Goal: Task Accomplishment & Management: Use online tool/utility

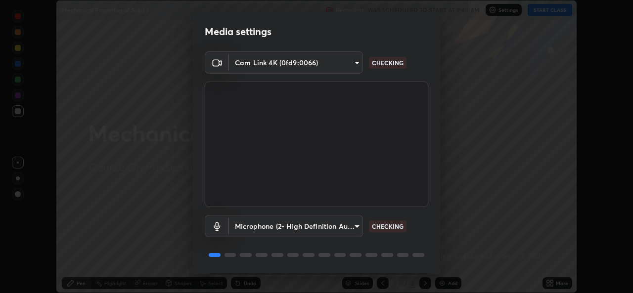
scroll to position [31, 0]
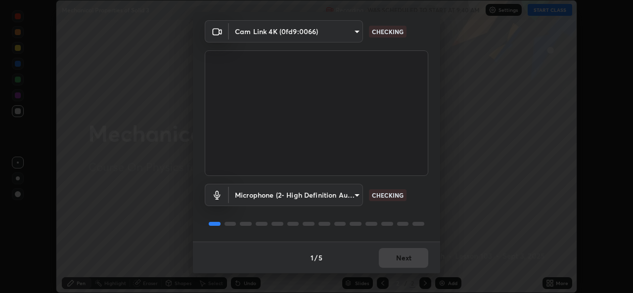
click at [402, 253] on div "1 / 5 Next" at bounding box center [316, 258] width 247 height 32
click at [404, 260] on div "1 / 5 Next" at bounding box center [316, 258] width 247 height 32
click at [402, 261] on div "1 / 5 Next" at bounding box center [316, 258] width 247 height 32
click at [401, 260] on div "1 / 5 Next" at bounding box center [316, 258] width 247 height 32
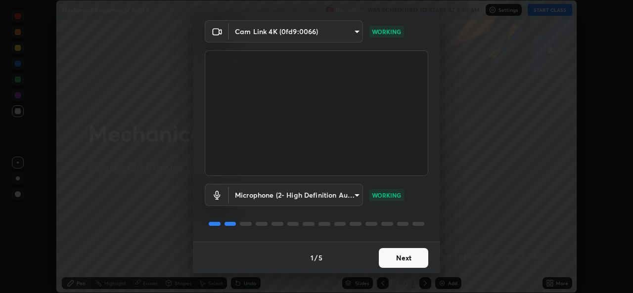
click at [403, 260] on button "Next" at bounding box center [403, 258] width 49 height 20
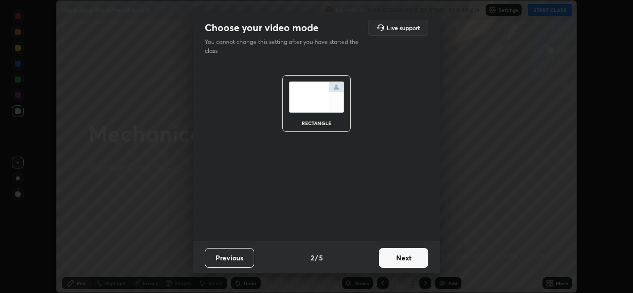
click at [409, 259] on button "Next" at bounding box center [403, 258] width 49 height 20
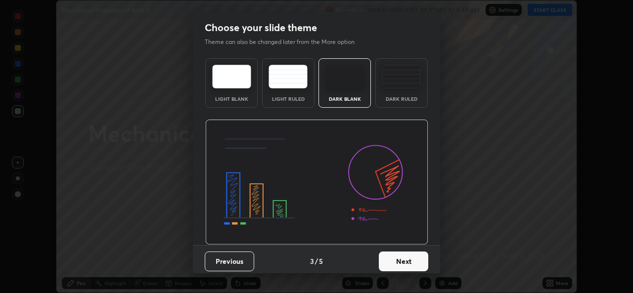
click at [410, 258] on button "Next" at bounding box center [403, 262] width 49 height 20
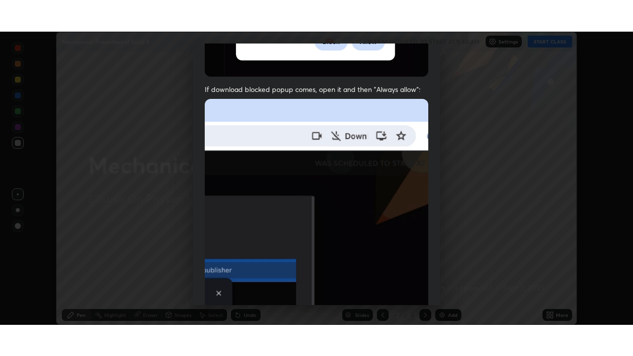
scroll to position [233, 0]
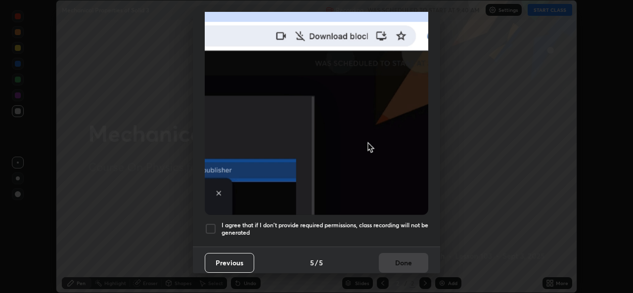
click at [303, 230] on h5 "I agree that if I don't provide required permissions, class recording will not …" at bounding box center [324, 228] width 207 height 15
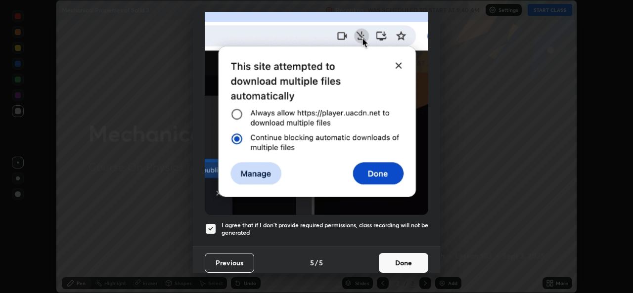
click at [393, 262] on button "Done" at bounding box center [403, 263] width 49 height 20
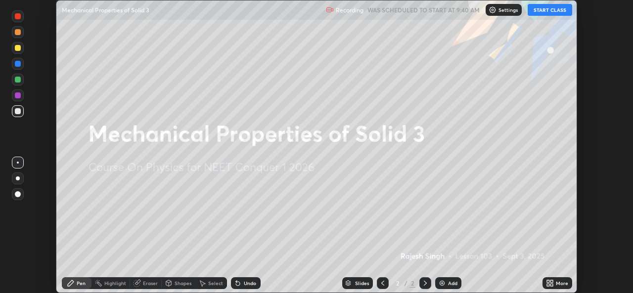
click at [549, 282] on icon at bounding box center [548, 281] width 2 height 2
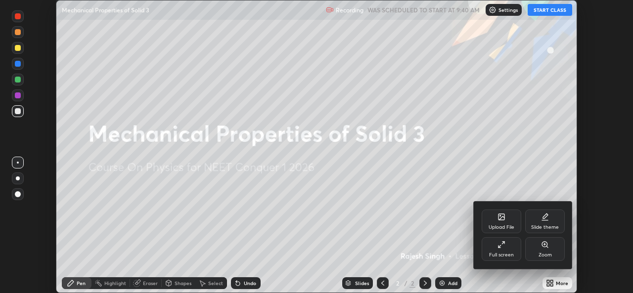
click at [492, 248] on div "Full screen" at bounding box center [501, 249] width 40 height 24
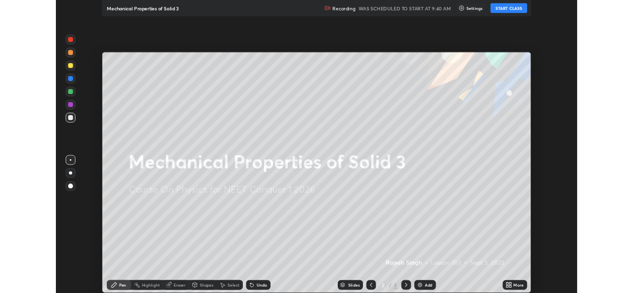
scroll to position [356, 633]
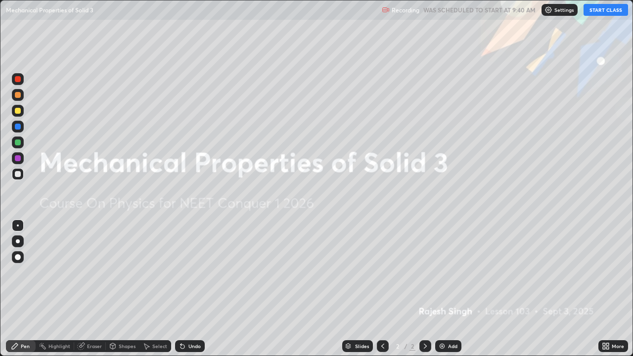
click at [594, 15] on button "START CLASS" at bounding box center [605, 10] width 44 height 12
click at [424, 293] on icon at bounding box center [425, 346] width 8 height 8
click at [609, 293] on div "More" at bounding box center [613, 346] width 30 height 12
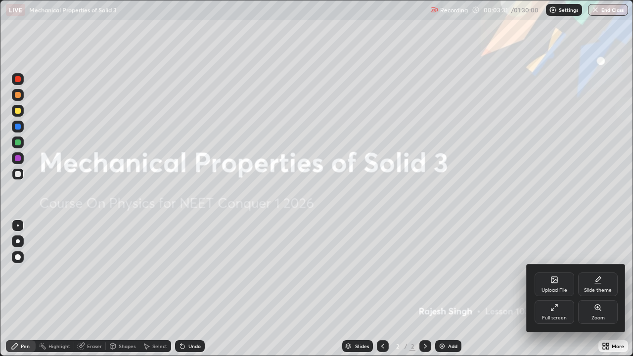
click at [551, 289] on div "Upload File" at bounding box center [554, 290] width 26 height 5
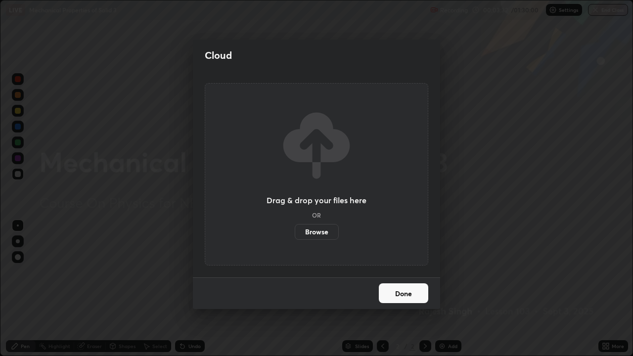
click at [315, 227] on label "Browse" at bounding box center [317, 232] width 44 height 16
click at [295, 227] on input "Browse" at bounding box center [295, 232] width 0 height 16
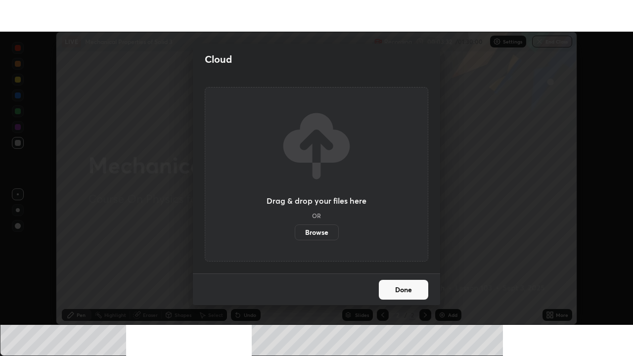
scroll to position [49132, 48792]
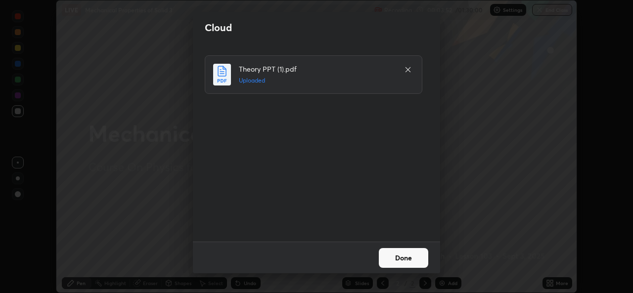
click at [391, 261] on button "Done" at bounding box center [403, 258] width 49 height 20
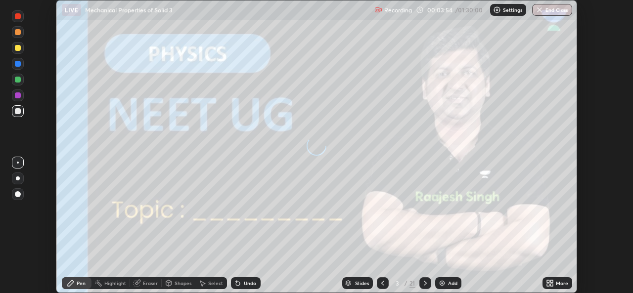
click at [548, 284] on icon at bounding box center [548, 285] width 2 height 2
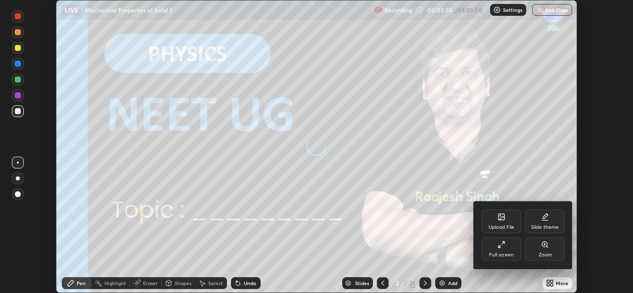
click at [505, 255] on div "Full screen" at bounding box center [501, 255] width 25 height 5
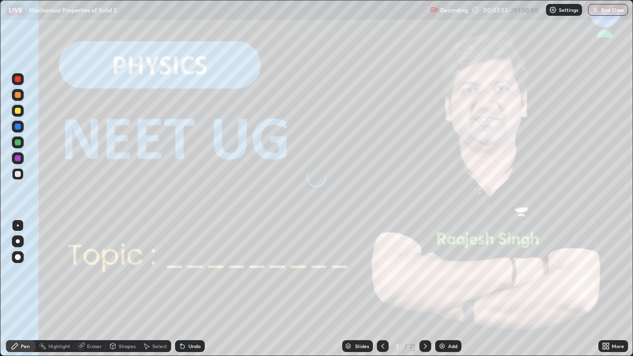
scroll to position [356, 633]
click at [424, 293] on icon at bounding box center [425, 346] width 8 height 8
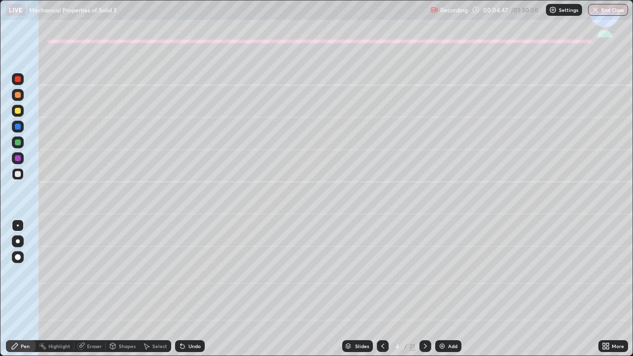
click at [15, 100] on div at bounding box center [18, 95] width 12 height 12
click at [18, 241] on div at bounding box center [18, 241] width 4 height 4
click at [15, 143] on div at bounding box center [18, 142] width 6 height 6
click at [16, 96] on div at bounding box center [18, 95] width 6 height 6
click at [186, 293] on div "Undo" at bounding box center [190, 346] width 30 height 12
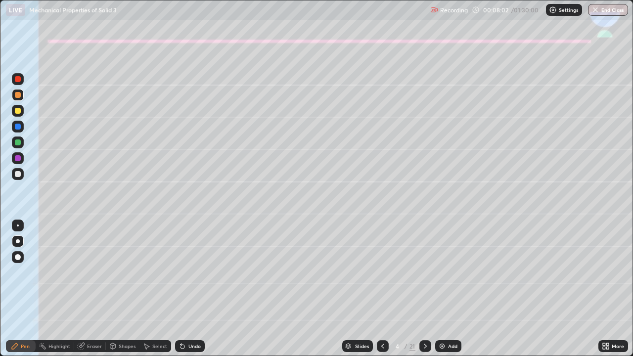
click at [190, 293] on div "Undo" at bounding box center [194, 346] width 12 height 5
click at [185, 293] on div "Undo" at bounding box center [190, 346] width 30 height 12
click at [186, 293] on div "Undo" at bounding box center [190, 346] width 30 height 12
click at [185, 293] on div "Undo" at bounding box center [190, 346] width 30 height 12
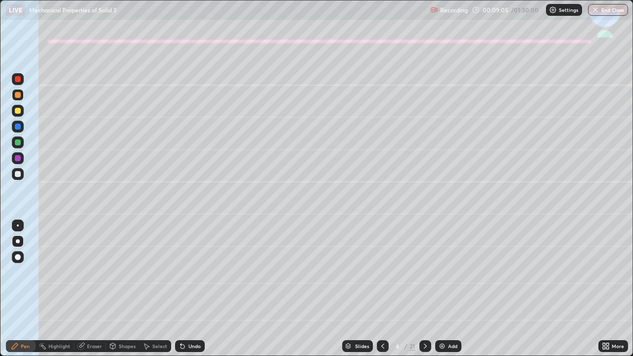
click at [184, 293] on div "Undo" at bounding box center [190, 346] width 30 height 12
click at [100, 293] on div "Eraser" at bounding box center [94, 346] width 15 height 5
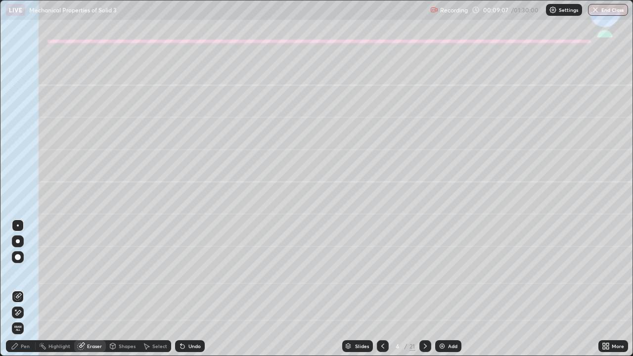
click at [118, 293] on div "Shapes" at bounding box center [123, 346] width 34 height 12
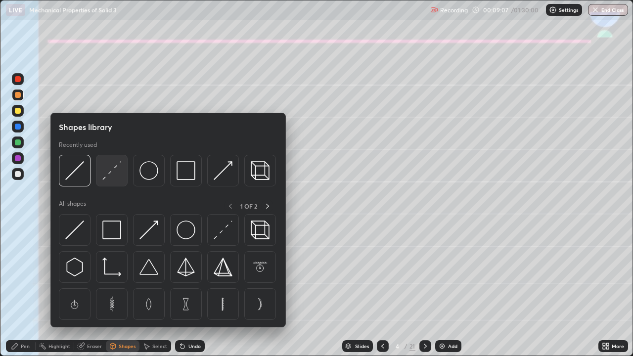
click at [111, 174] on img at bounding box center [111, 170] width 19 height 19
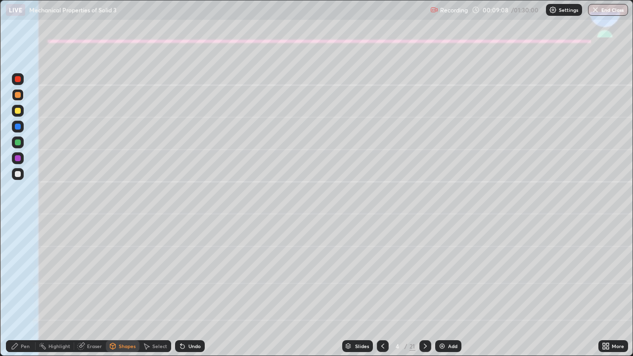
click at [23, 161] on div at bounding box center [18, 158] width 12 height 12
click at [19, 112] on div at bounding box center [18, 111] width 6 height 6
click at [16, 293] on icon at bounding box center [15, 346] width 6 height 6
click at [14, 174] on div at bounding box center [18, 174] width 12 height 12
click at [17, 98] on div at bounding box center [18, 95] width 12 height 12
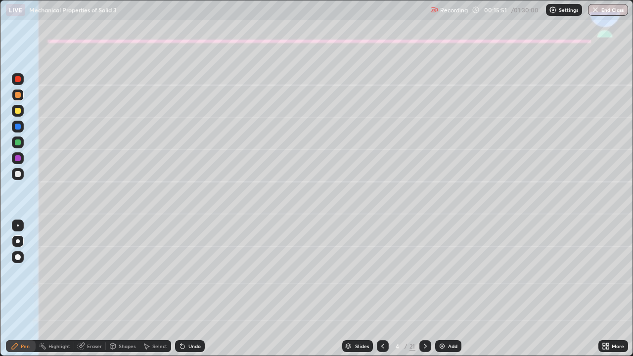
click at [18, 174] on div at bounding box center [18, 174] width 6 height 6
click at [186, 293] on div "Undo" at bounding box center [190, 346] width 30 height 12
click at [79, 293] on icon at bounding box center [81, 346] width 6 height 6
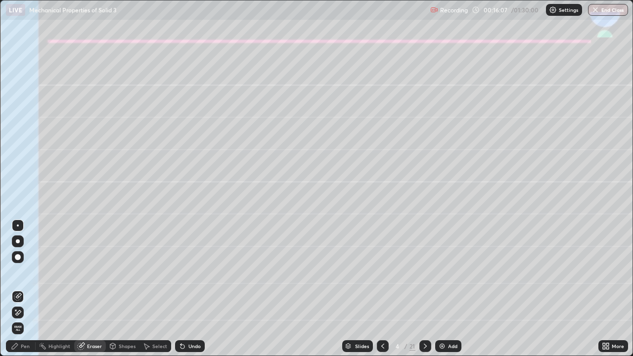
click at [30, 293] on div "Pen" at bounding box center [21, 346] width 30 height 12
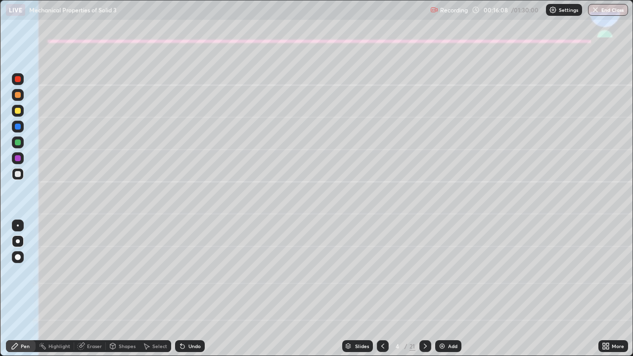
click at [22, 94] on div at bounding box center [18, 95] width 12 height 12
click at [18, 174] on div at bounding box center [18, 174] width 6 height 6
click at [16, 98] on div at bounding box center [18, 95] width 12 height 12
click at [192, 293] on div "Undo" at bounding box center [190, 346] width 30 height 12
click at [18, 172] on div at bounding box center [18, 174] width 6 height 6
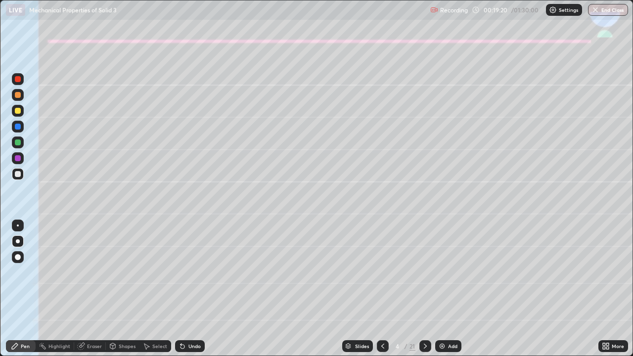
click at [17, 173] on div at bounding box center [18, 174] width 6 height 6
click at [21, 98] on div at bounding box center [18, 95] width 12 height 12
click at [23, 177] on div at bounding box center [18, 174] width 12 height 12
click at [191, 293] on div "Undo" at bounding box center [194, 346] width 12 height 5
click at [18, 143] on div at bounding box center [18, 142] width 6 height 6
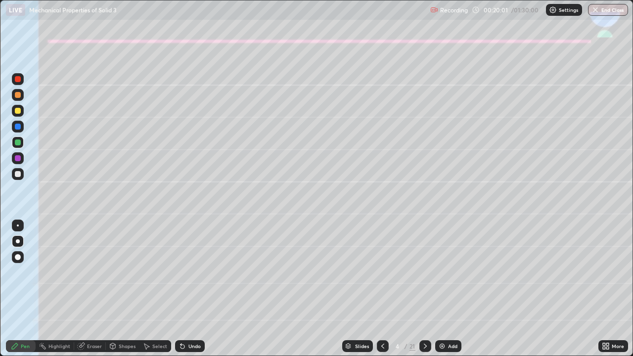
click at [15, 99] on div at bounding box center [18, 95] width 12 height 12
click at [16, 173] on div at bounding box center [18, 174] width 6 height 6
click at [22, 143] on div at bounding box center [18, 142] width 12 height 12
click at [423, 293] on div at bounding box center [425, 346] width 12 height 12
click at [18, 110] on div at bounding box center [18, 111] width 6 height 6
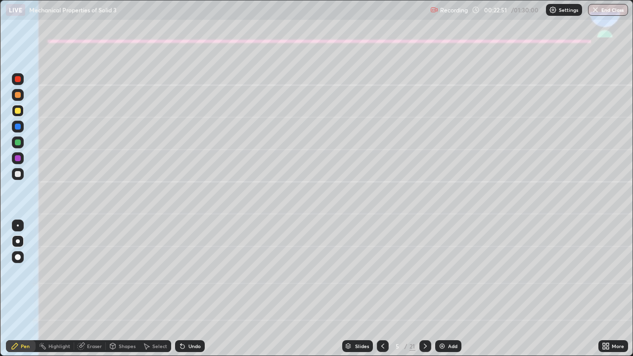
click at [124, 293] on div "Shapes" at bounding box center [127, 346] width 17 height 5
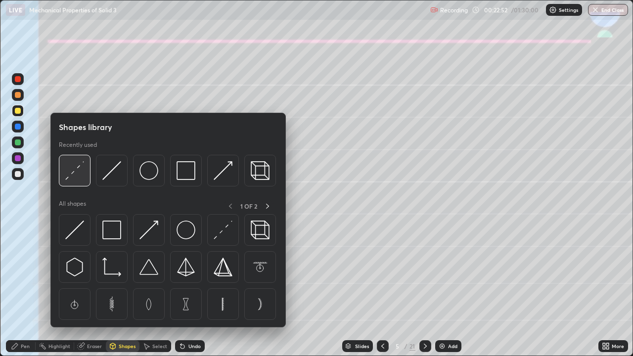
click at [75, 170] on img at bounding box center [74, 170] width 19 height 19
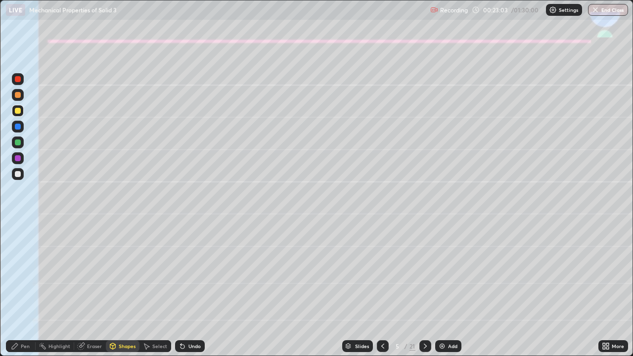
click at [117, 293] on div "Shapes" at bounding box center [123, 346] width 34 height 12
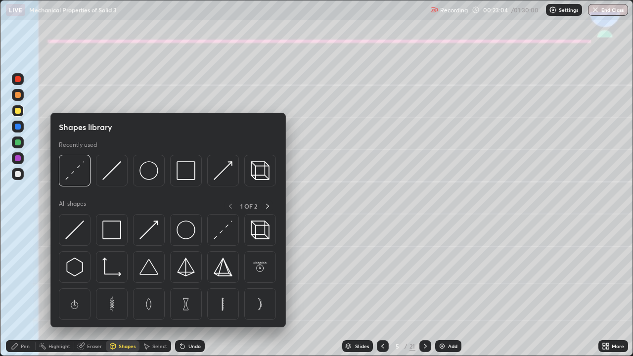
click at [17, 142] on div at bounding box center [18, 142] width 6 height 6
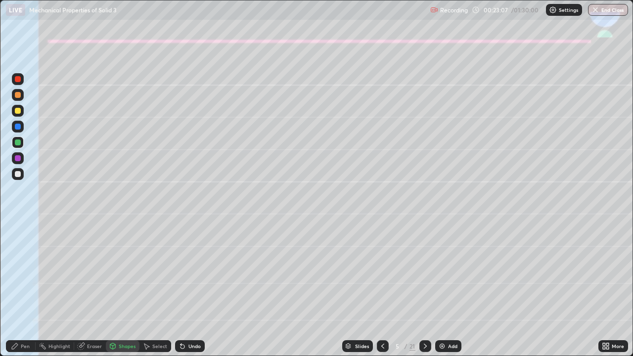
click at [188, 293] on div "Undo" at bounding box center [194, 346] width 12 height 5
click at [10, 293] on div "Pen" at bounding box center [21, 346] width 30 height 12
click at [123, 293] on div "Shapes" at bounding box center [123, 346] width 34 height 12
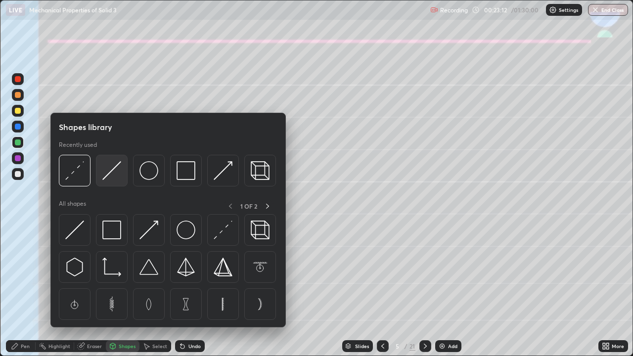
click at [109, 171] on img at bounding box center [111, 170] width 19 height 19
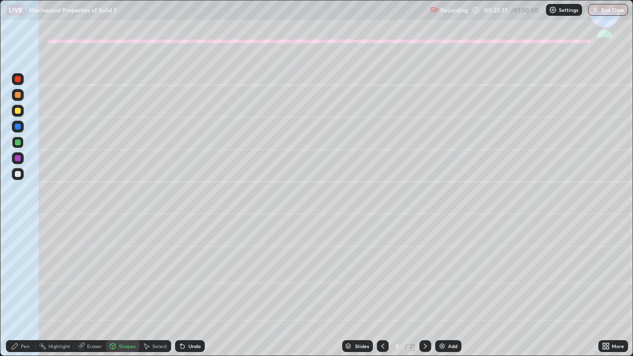
click at [17, 176] on div at bounding box center [18, 174] width 6 height 6
click at [19, 293] on icon at bounding box center [15, 346] width 8 height 8
click at [178, 293] on icon at bounding box center [182, 346] width 8 height 8
click at [122, 293] on div "Shapes" at bounding box center [123, 346] width 34 height 12
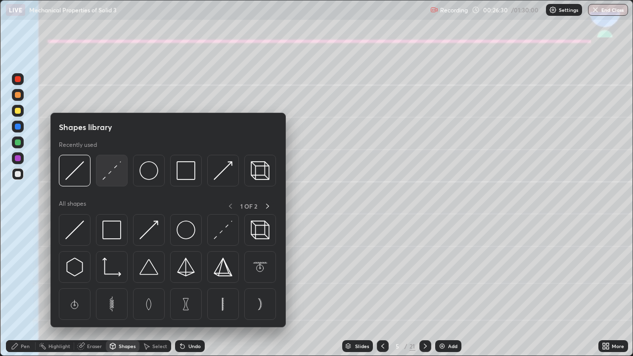
click at [112, 171] on img at bounding box center [111, 170] width 19 height 19
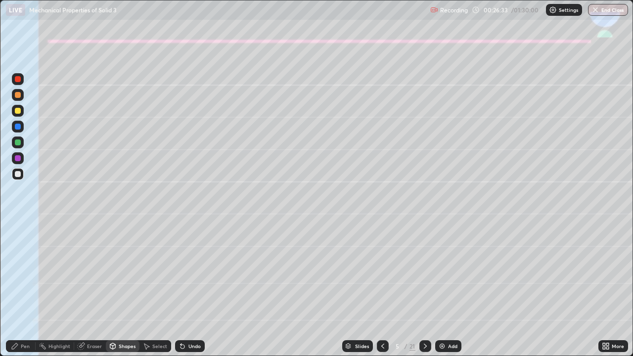
click at [21, 293] on div "Pen" at bounding box center [25, 346] width 9 height 5
click at [16, 113] on div at bounding box center [18, 111] width 6 height 6
click at [382, 293] on icon at bounding box center [383, 346] width 8 height 8
click at [424, 293] on icon at bounding box center [425, 346] width 8 height 8
click at [17, 110] on div at bounding box center [18, 111] width 6 height 6
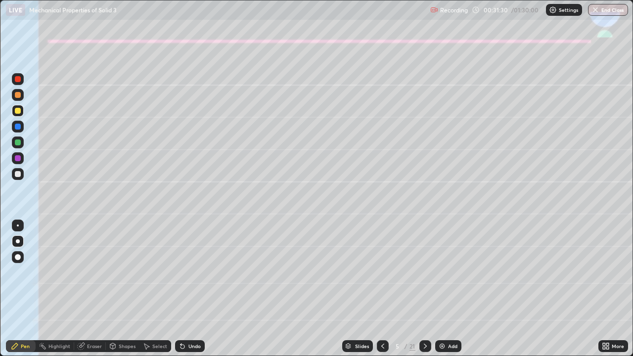
click at [92, 293] on div "Eraser" at bounding box center [90, 346] width 32 height 12
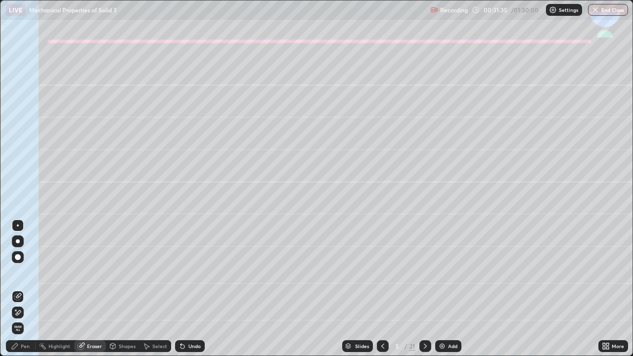
click at [26, 293] on div "Pen" at bounding box center [21, 346] width 30 height 12
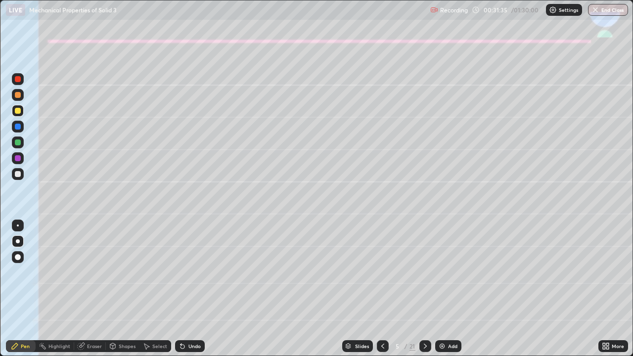
click at [16, 174] on div at bounding box center [18, 174] width 6 height 6
click at [16, 144] on div at bounding box center [18, 142] width 6 height 6
click at [17, 95] on div at bounding box center [18, 95] width 6 height 6
click at [426, 293] on icon at bounding box center [425, 346] width 8 height 8
click at [21, 112] on div at bounding box center [18, 111] width 12 height 12
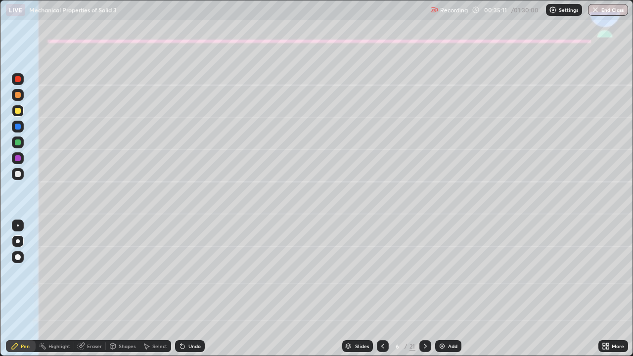
click at [16, 174] on div at bounding box center [18, 174] width 6 height 6
click at [187, 293] on div "Undo" at bounding box center [190, 346] width 30 height 12
click at [17, 141] on div at bounding box center [18, 142] width 6 height 6
click at [14, 128] on div at bounding box center [18, 127] width 12 height 12
click at [125, 293] on div "Shapes" at bounding box center [123, 346] width 34 height 12
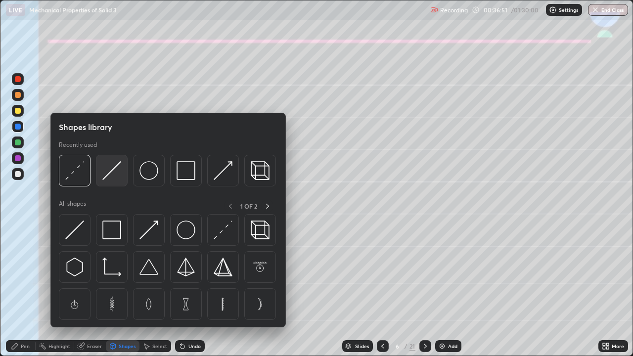
click at [112, 168] on img at bounding box center [111, 170] width 19 height 19
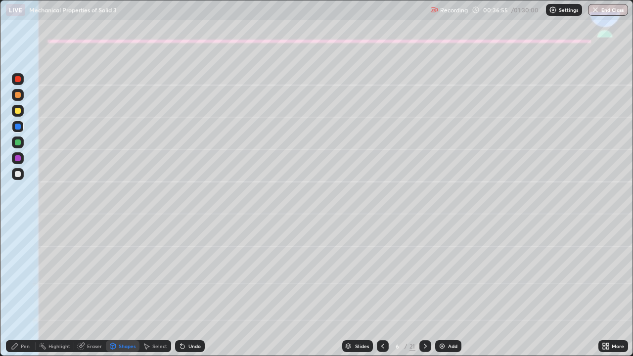
click at [28, 293] on div "Pen" at bounding box center [25, 346] width 9 height 5
click at [18, 173] on div at bounding box center [18, 174] width 6 height 6
click at [127, 293] on div "Shapes" at bounding box center [127, 346] width 17 height 5
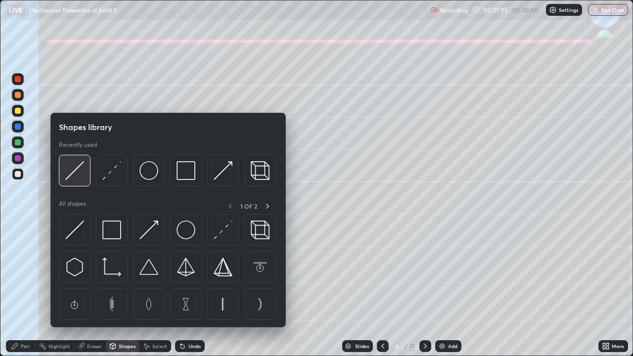
click at [82, 178] on img at bounding box center [74, 170] width 19 height 19
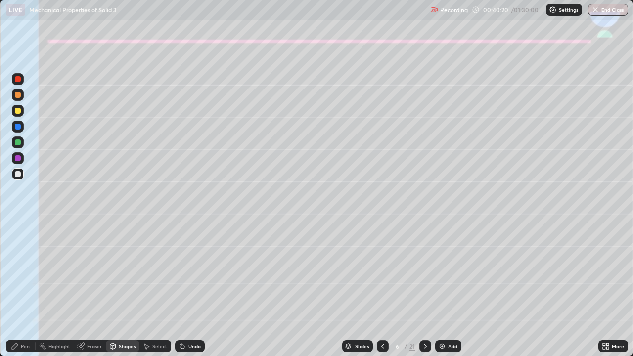
click at [20, 176] on div at bounding box center [18, 174] width 6 height 6
click at [18, 95] on div at bounding box center [18, 95] width 6 height 6
click at [196, 293] on div "Undo" at bounding box center [190, 346] width 30 height 12
click at [23, 293] on div "Pen" at bounding box center [21, 346] width 30 height 12
click at [124, 293] on div "Shapes" at bounding box center [127, 346] width 17 height 5
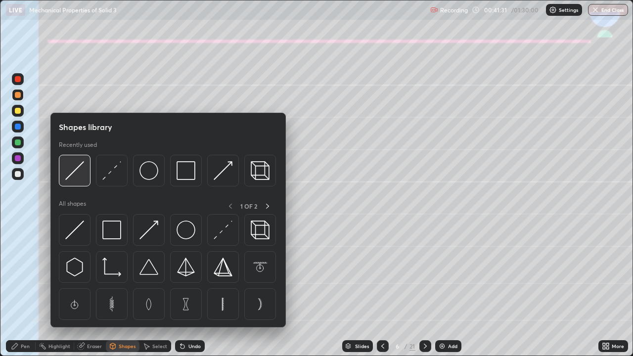
click at [72, 171] on img at bounding box center [74, 170] width 19 height 19
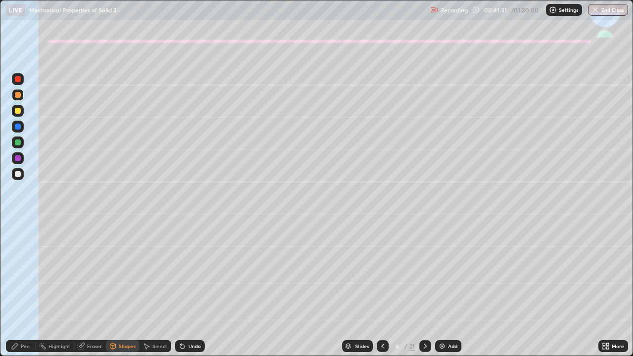
click at [21, 147] on div at bounding box center [18, 142] width 12 height 12
click at [191, 293] on div "Undo" at bounding box center [194, 346] width 12 height 5
click at [16, 293] on icon at bounding box center [15, 346] width 6 height 6
click at [23, 115] on div at bounding box center [18, 111] width 12 height 12
click at [185, 293] on icon at bounding box center [182, 346] width 8 height 8
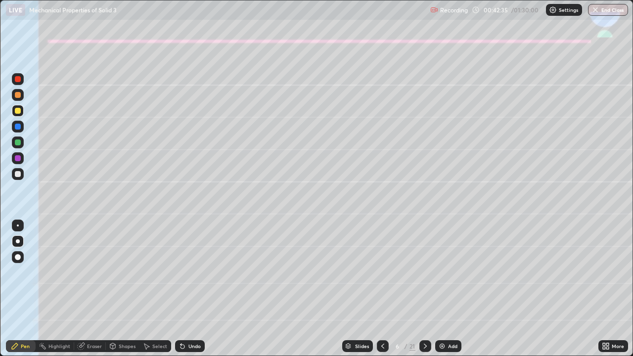
click at [188, 293] on div "Undo" at bounding box center [190, 346] width 30 height 12
click at [189, 293] on div "Undo" at bounding box center [190, 346] width 30 height 12
click at [18, 174] on div at bounding box center [18, 174] width 6 height 6
click at [426, 293] on icon at bounding box center [425, 346] width 8 height 8
click at [14, 95] on div at bounding box center [18, 95] width 12 height 12
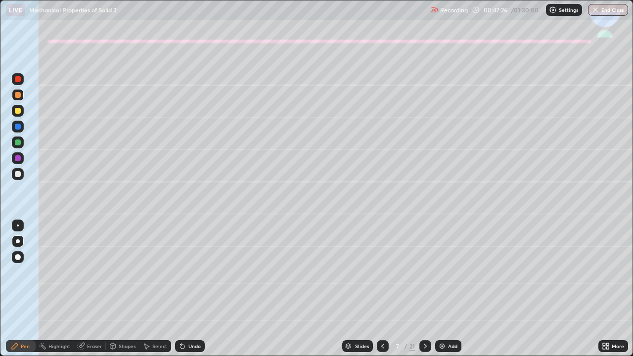
click at [18, 141] on div at bounding box center [18, 142] width 6 height 6
click at [19, 100] on div at bounding box center [18, 95] width 12 height 12
click at [16, 140] on div at bounding box center [18, 142] width 6 height 6
click at [17, 175] on div at bounding box center [18, 174] width 6 height 6
click at [15, 172] on div at bounding box center [18, 174] width 12 height 12
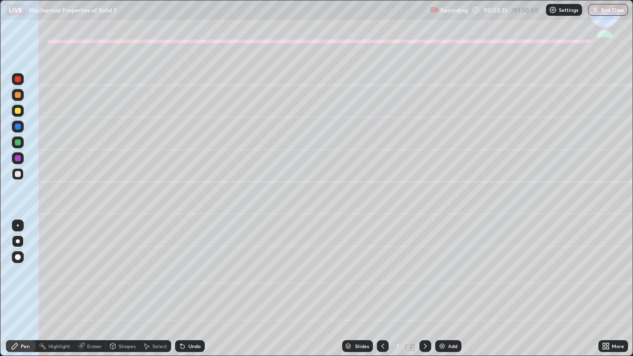
click at [21, 110] on div at bounding box center [18, 111] width 12 height 12
click at [193, 293] on div "Undo" at bounding box center [190, 346] width 30 height 12
click at [15, 179] on div at bounding box center [18, 174] width 12 height 12
click at [185, 293] on div "Undo" at bounding box center [190, 346] width 30 height 12
click at [190, 293] on div "Undo" at bounding box center [190, 346] width 30 height 12
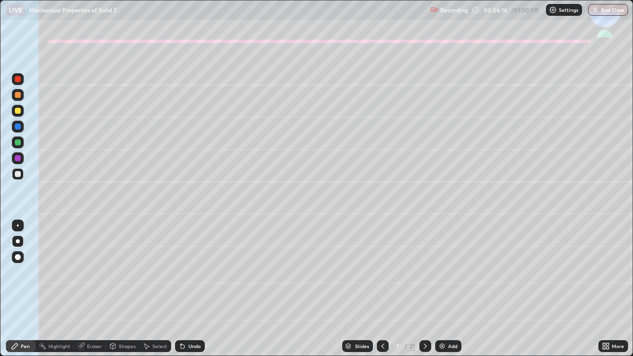
click at [425, 293] on icon at bounding box center [425, 346] width 3 height 5
click at [18, 111] on div at bounding box center [18, 111] width 6 height 6
click at [120, 293] on div "Shapes" at bounding box center [123, 346] width 34 height 12
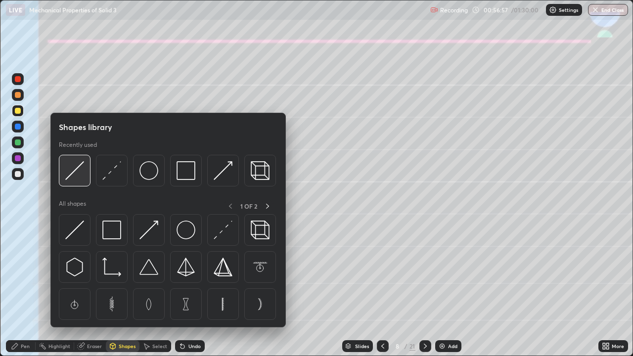
click at [80, 170] on img at bounding box center [74, 170] width 19 height 19
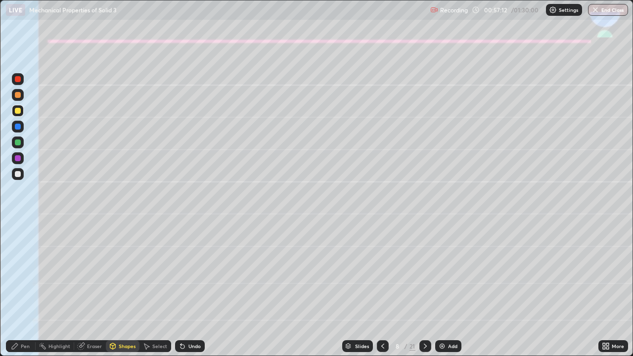
click at [22, 293] on div "Pen" at bounding box center [21, 346] width 30 height 12
click at [19, 172] on div at bounding box center [18, 174] width 6 height 6
click at [180, 293] on icon at bounding box center [182, 346] width 4 height 4
click at [193, 293] on div "Undo" at bounding box center [190, 346] width 30 height 12
click at [189, 293] on div "Undo" at bounding box center [194, 346] width 12 height 5
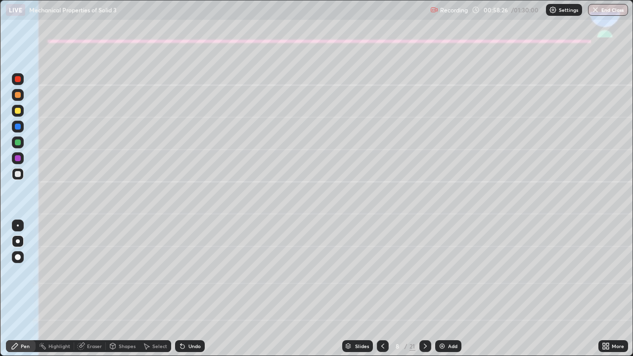
click at [17, 113] on div at bounding box center [18, 111] width 6 height 6
click at [17, 174] on div at bounding box center [18, 174] width 6 height 6
click at [184, 293] on icon at bounding box center [182, 346] width 8 height 8
click at [185, 293] on div "Undo" at bounding box center [190, 346] width 30 height 12
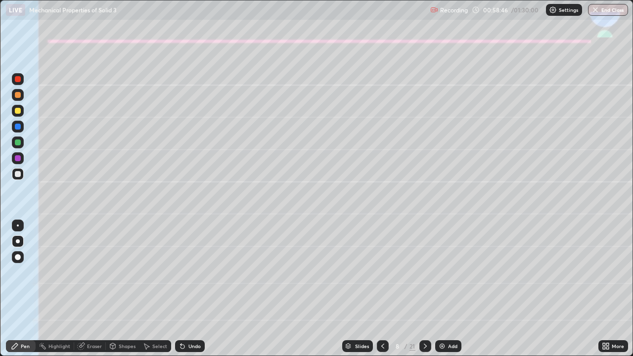
click at [185, 293] on div "Undo" at bounding box center [190, 346] width 30 height 12
click at [185, 293] on icon at bounding box center [182, 346] width 8 height 8
click at [13, 144] on div at bounding box center [18, 142] width 12 height 12
click at [422, 293] on icon at bounding box center [425, 346] width 8 height 8
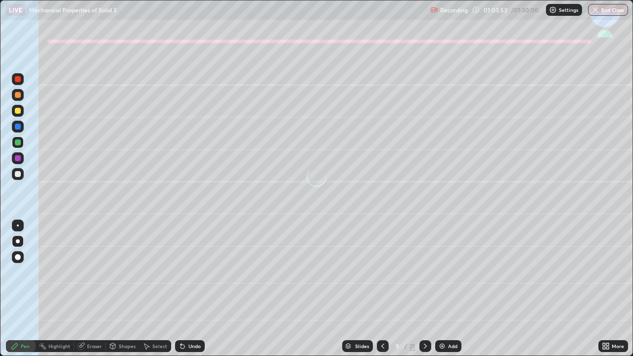
click at [380, 293] on div at bounding box center [383, 346] width 12 height 12
click at [119, 293] on div "Shapes" at bounding box center [127, 346] width 17 height 5
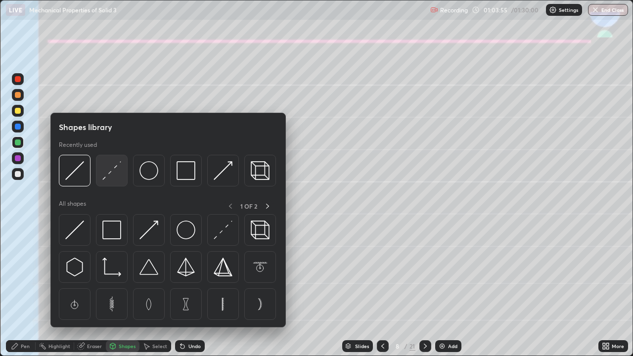
click at [109, 174] on img at bounding box center [111, 170] width 19 height 19
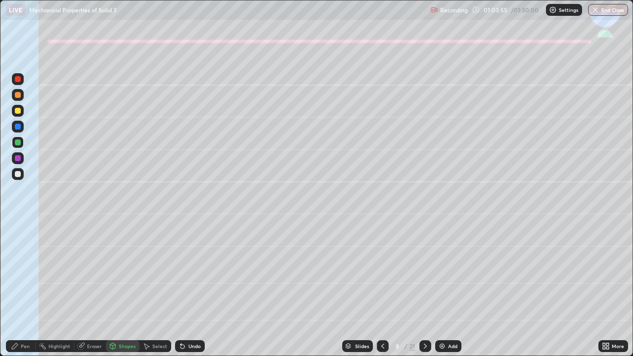
click at [22, 177] on div at bounding box center [18, 174] width 12 height 12
click at [424, 293] on icon at bounding box center [425, 346] width 8 height 8
click at [382, 293] on icon at bounding box center [383, 346] width 8 height 8
click at [419, 293] on div at bounding box center [425, 346] width 12 height 12
click at [15, 157] on div at bounding box center [18, 158] width 6 height 6
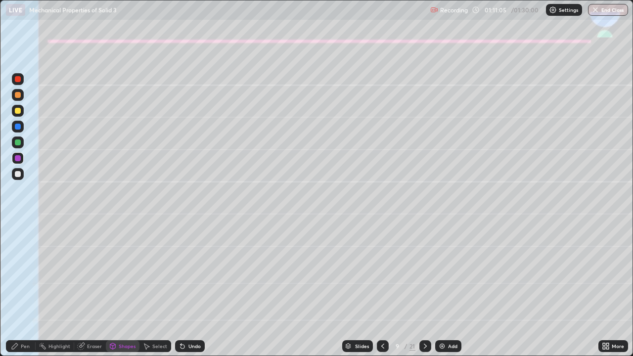
click at [18, 112] on div at bounding box center [18, 111] width 6 height 6
click at [196, 293] on div "Undo" at bounding box center [190, 346] width 30 height 12
click at [22, 293] on div "Pen" at bounding box center [21, 346] width 30 height 12
click at [192, 293] on div "Undo" at bounding box center [190, 346] width 30 height 12
click at [185, 293] on div "Undo" at bounding box center [190, 346] width 30 height 12
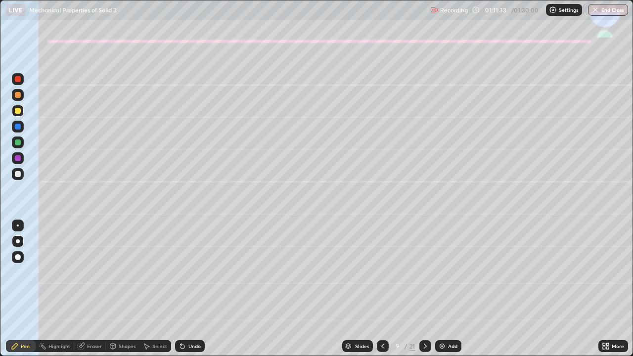
click at [184, 293] on icon at bounding box center [182, 346] width 8 height 8
click at [187, 293] on div "Undo" at bounding box center [190, 346] width 30 height 12
click at [184, 293] on icon at bounding box center [182, 346] width 8 height 8
click at [183, 293] on icon at bounding box center [182, 346] width 8 height 8
click at [191, 293] on div "Undo" at bounding box center [194, 346] width 12 height 5
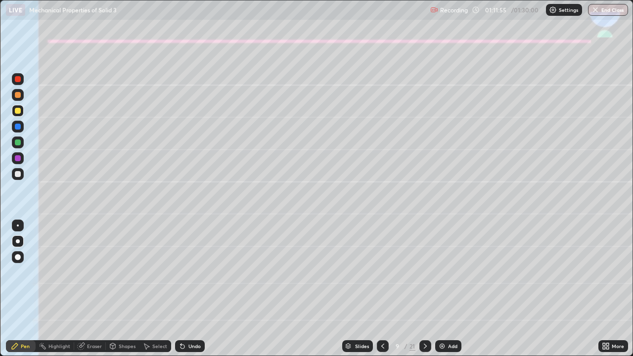
click at [191, 293] on div "Undo" at bounding box center [194, 346] width 12 height 5
click at [18, 173] on div at bounding box center [18, 174] width 6 height 6
click at [17, 140] on div at bounding box center [18, 142] width 6 height 6
click at [194, 293] on div "Undo" at bounding box center [188, 346] width 34 height 20
click at [192, 293] on div "Undo" at bounding box center [190, 346] width 30 height 12
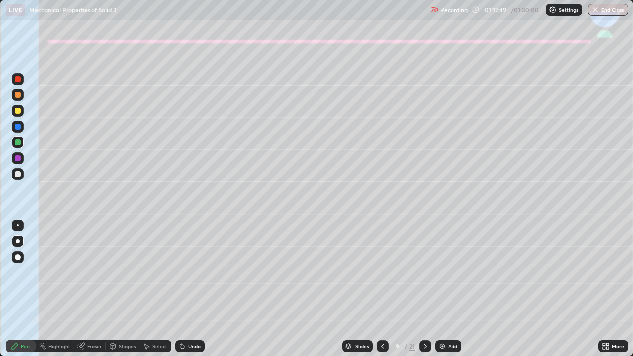
click at [194, 293] on div "Undo" at bounding box center [190, 346] width 30 height 12
click at [183, 293] on icon at bounding box center [182, 346] width 8 height 8
click at [186, 293] on div "Undo" at bounding box center [190, 346] width 30 height 12
click at [189, 293] on div "Undo" at bounding box center [194, 346] width 12 height 5
click at [188, 293] on div "Undo" at bounding box center [194, 346] width 12 height 5
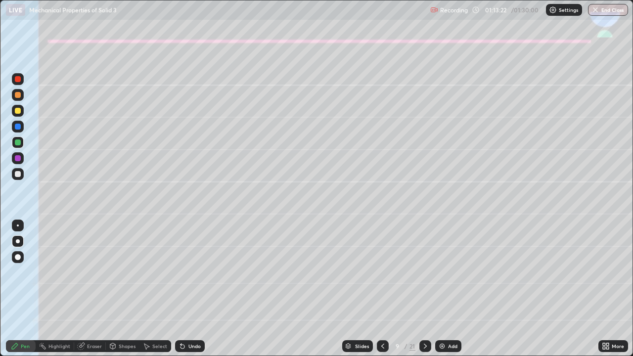
click at [191, 293] on div "Undo" at bounding box center [190, 346] width 30 height 12
click at [425, 293] on icon at bounding box center [425, 346] width 8 height 8
click at [18, 94] on div at bounding box center [18, 95] width 6 height 6
click at [182, 293] on icon at bounding box center [182, 346] width 8 height 8
click at [184, 293] on icon at bounding box center [182, 346] width 8 height 8
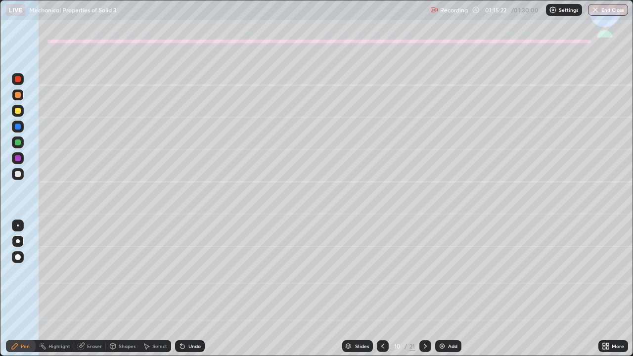
click at [180, 293] on icon at bounding box center [182, 346] width 4 height 4
click at [18, 172] on div at bounding box center [18, 174] width 6 height 6
click at [17, 111] on div at bounding box center [18, 111] width 6 height 6
click at [16, 175] on div at bounding box center [18, 174] width 6 height 6
click at [15, 142] on div at bounding box center [18, 142] width 6 height 6
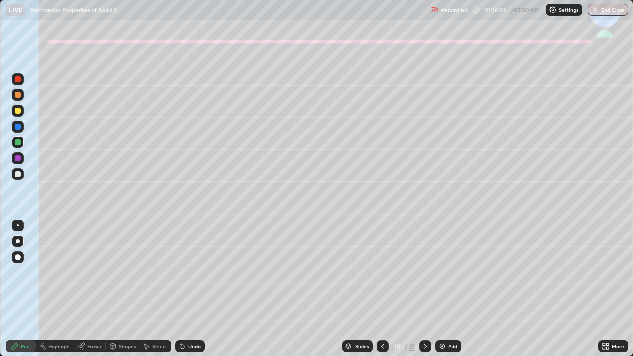
click at [184, 293] on icon at bounding box center [182, 346] width 8 height 8
click at [382, 293] on icon at bounding box center [383, 346] width 8 height 8
click at [423, 293] on icon at bounding box center [425, 346] width 8 height 8
click at [127, 293] on div "Shapes" at bounding box center [127, 346] width 17 height 5
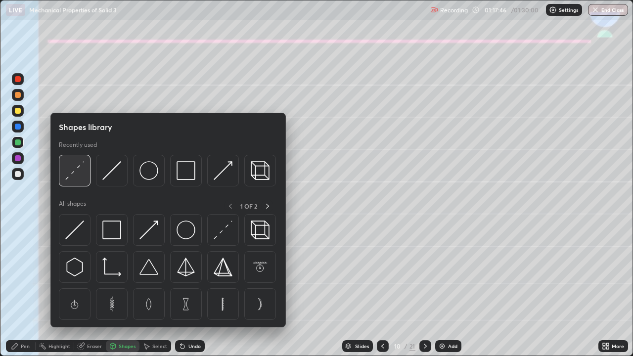
click at [72, 165] on img at bounding box center [74, 170] width 19 height 19
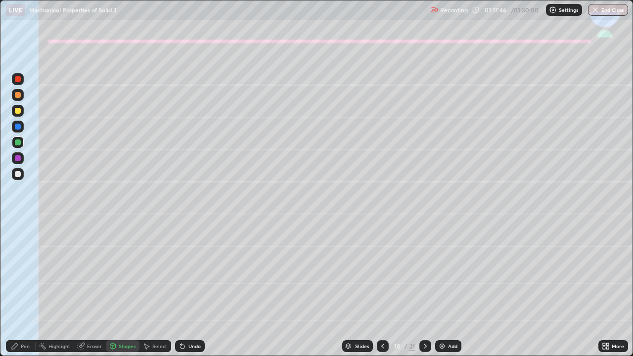
click at [18, 158] on div at bounding box center [18, 158] width 6 height 6
click at [23, 293] on div "Pen" at bounding box center [25, 346] width 9 height 5
click at [16, 110] on div at bounding box center [18, 111] width 6 height 6
click at [23, 174] on div at bounding box center [18, 174] width 12 height 12
click at [194, 293] on div "Undo" at bounding box center [194, 346] width 12 height 5
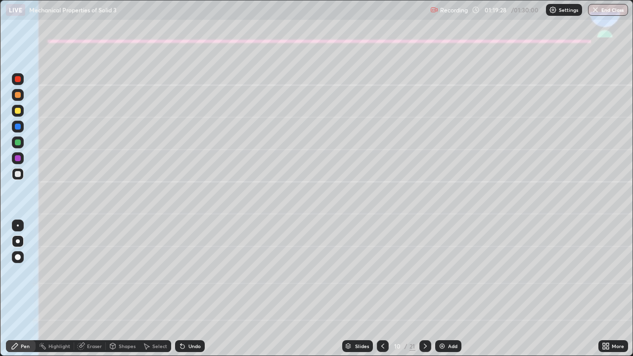
click at [192, 293] on div "Undo" at bounding box center [194, 346] width 12 height 5
click at [191, 293] on div "Undo" at bounding box center [194, 346] width 12 height 5
click at [192, 293] on div "Undo" at bounding box center [194, 346] width 12 height 5
click at [190, 293] on div "Undo" at bounding box center [190, 346] width 30 height 12
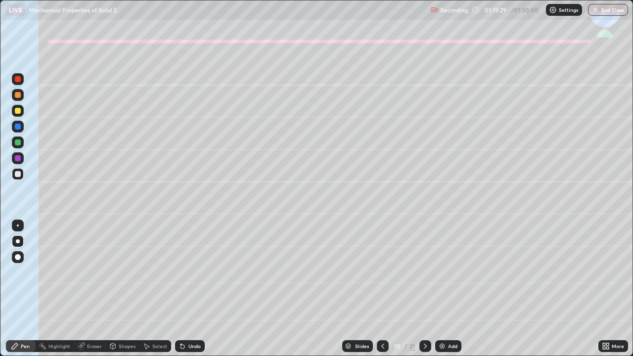
click at [190, 293] on div "Undo" at bounding box center [194, 346] width 12 height 5
click at [191, 293] on div "Undo" at bounding box center [194, 346] width 12 height 5
click at [191, 293] on div "Undo" at bounding box center [190, 346] width 30 height 12
click at [423, 293] on icon at bounding box center [425, 346] width 8 height 8
click at [17, 96] on div at bounding box center [18, 95] width 6 height 6
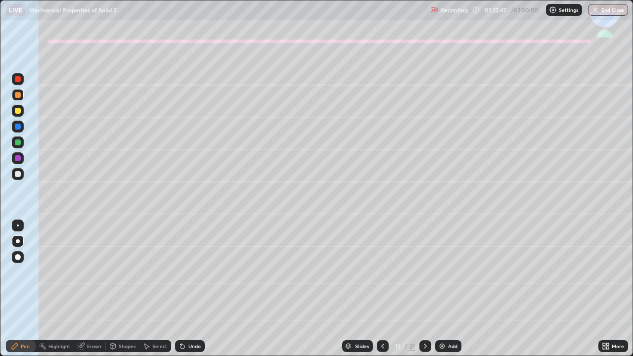
click at [16, 113] on div at bounding box center [18, 111] width 6 height 6
click at [189, 293] on div "Undo" at bounding box center [194, 346] width 12 height 5
click at [188, 293] on div "Undo" at bounding box center [194, 346] width 12 height 5
click at [15, 177] on div at bounding box center [18, 174] width 12 height 12
click at [20, 128] on div at bounding box center [18, 127] width 6 height 6
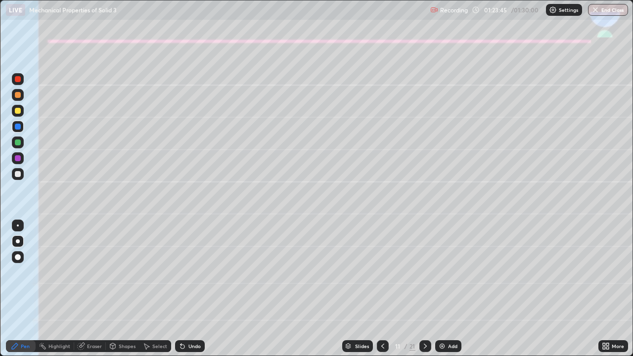
click at [180, 293] on icon at bounding box center [182, 346] width 4 height 4
click at [180, 293] on icon at bounding box center [180, 344] width 1 height 1
click at [20, 142] on div at bounding box center [18, 142] width 6 height 6
click at [15, 172] on div at bounding box center [18, 174] width 6 height 6
click at [122, 293] on div "Shapes" at bounding box center [127, 346] width 17 height 5
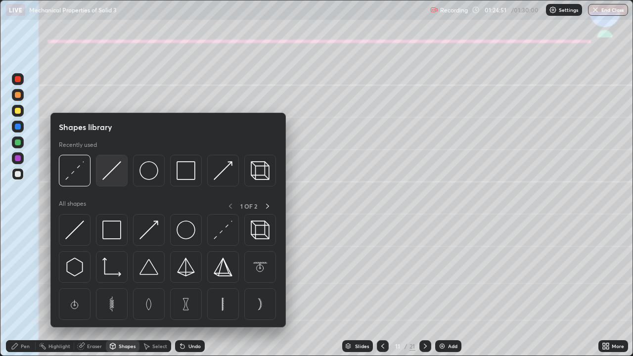
click at [116, 170] on img at bounding box center [111, 170] width 19 height 19
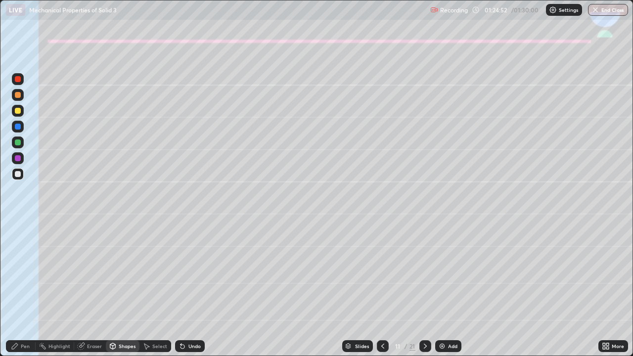
click at [19, 112] on div at bounding box center [18, 111] width 6 height 6
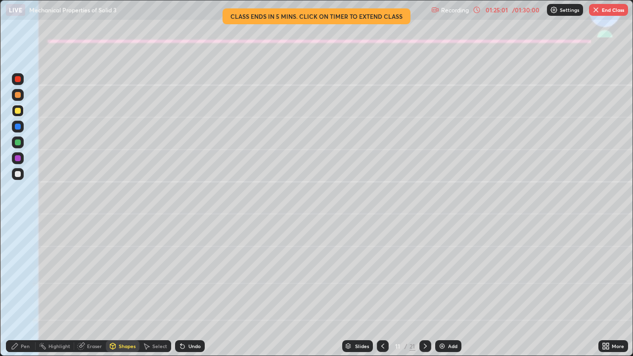
click at [21, 293] on div "Pen" at bounding box center [25, 346] width 9 height 5
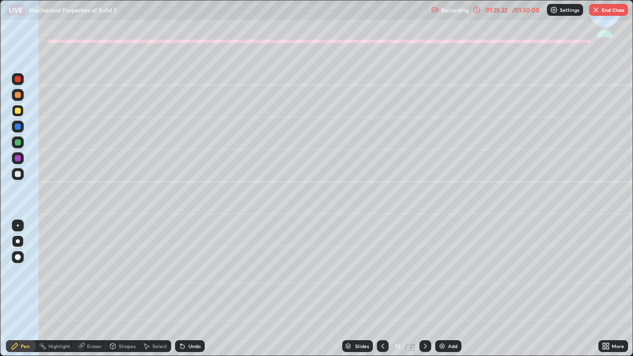
click at [127, 293] on div "Shapes" at bounding box center [123, 346] width 34 height 12
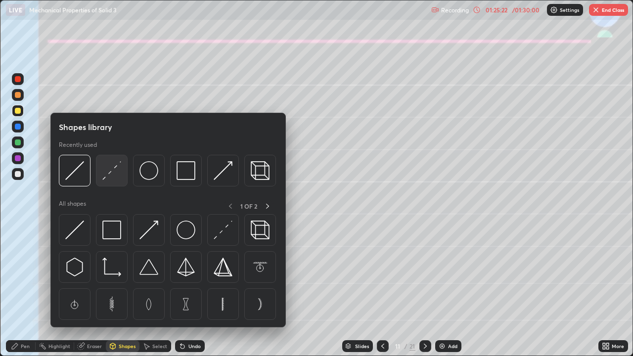
click at [111, 169] on img at bounding box center [111, 170] width 19 height 19
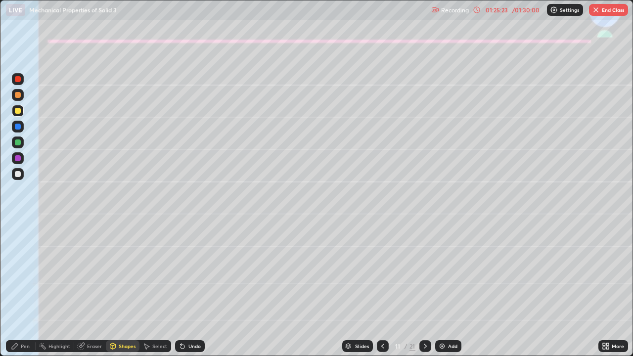
click at [15, 171] on div at bounding box center [18, 174] width 12 height 12
click at [18, 98] on div at bounding box center [18, 95] width 12 height 12
click at [18, 111] on div at bounding box center [18, 111] width 6 height 6
click at [192, 293] on div "Undo" at bounding box center [194, 346] width 12 height 5
click at [21, 293] on div "Pen" at bounding box center [25, 346] width 9 height 5
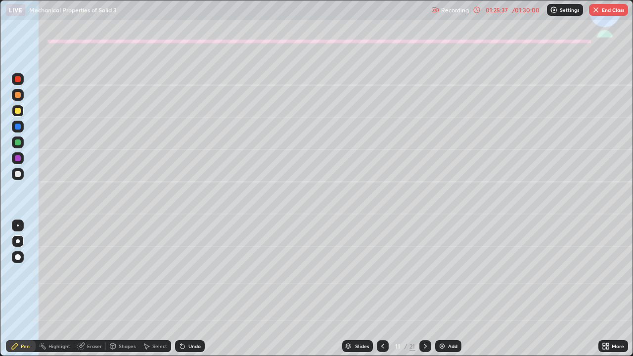
click at [187, 293] on div "Undo" at bounding box center [190, 346] width 30 height 12
click at [18, 141] on div at bounding box center [18, 142] width 6 height 6
click at [602, 11] on button "End Class" at bounding box center [608, 10] width 39 height 12
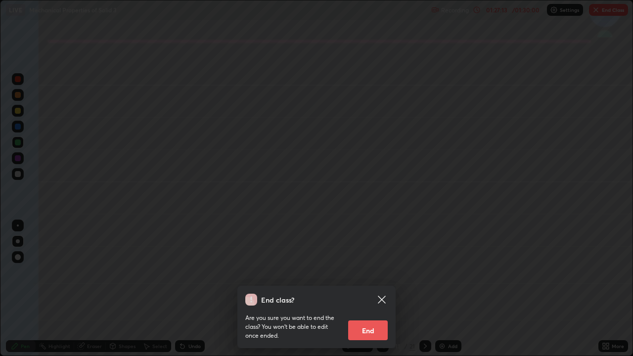
click at [376, 293] on button "End" at bounding box center [368, 330] width 40 height 20
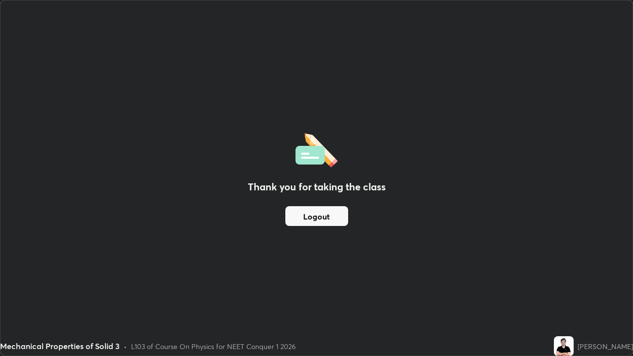
click at [327, 216] on button "Logout" at bounding box center [316, 216] width 63 height 20
